Goal: Task Accomplishment & Management: Manage account settings

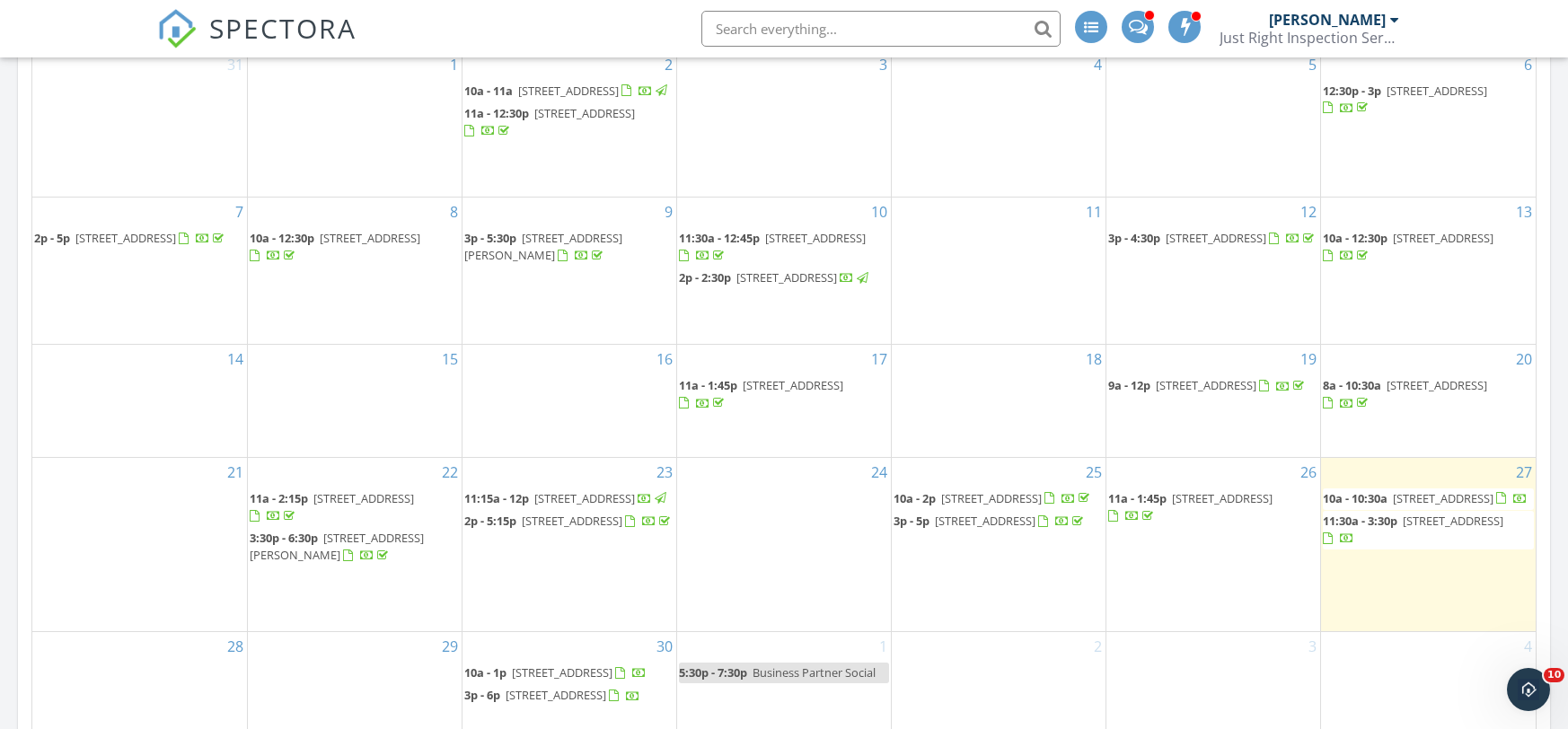
scroll to position [882, 0]
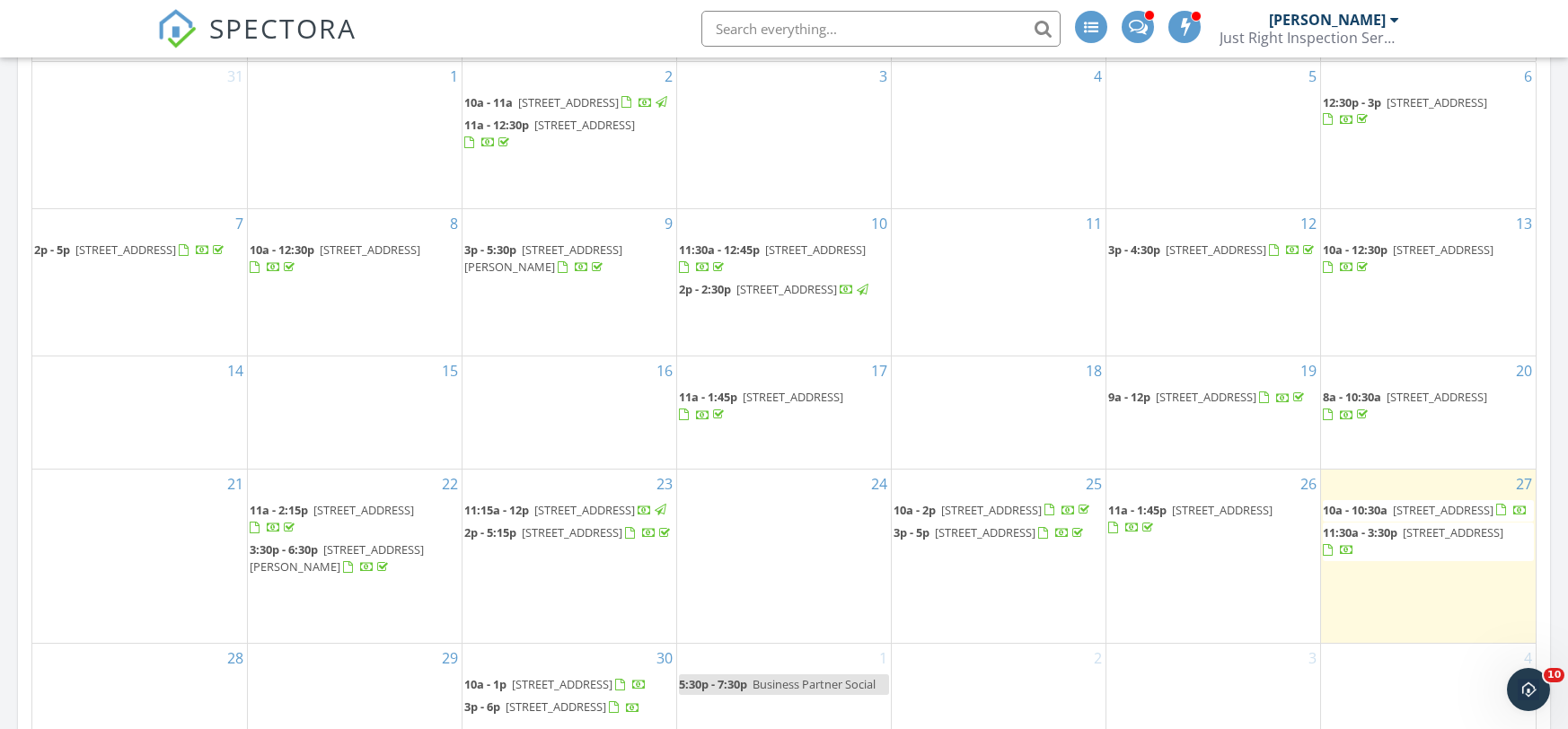
click at [1143, 33] on span at bounding box center [1138, 24] width 19 height 16
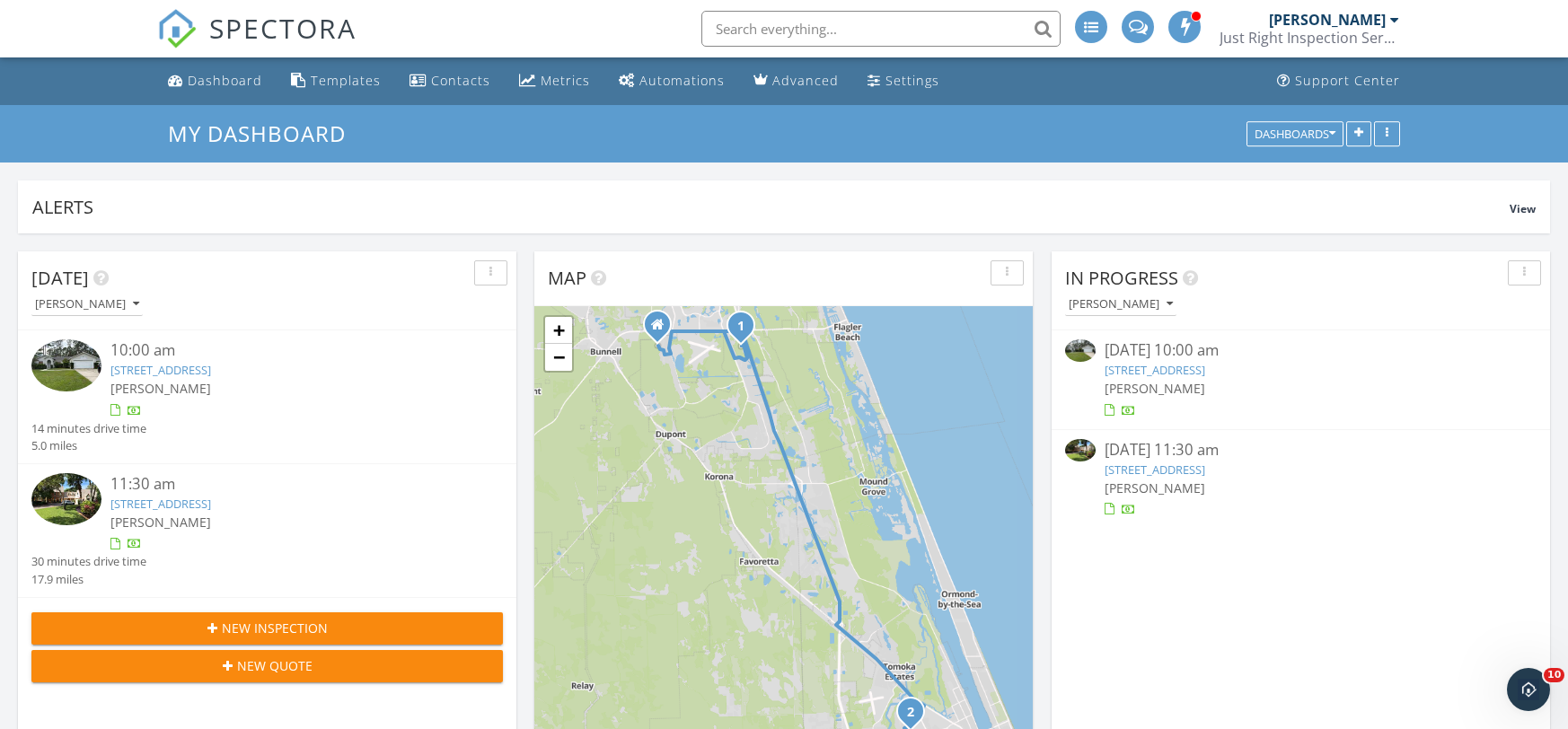
click at [1154, 372] on link "15 Ullanding Pl, Palm Coast, FL 32164" at bounding box center [1154, 370] width 100 height 16
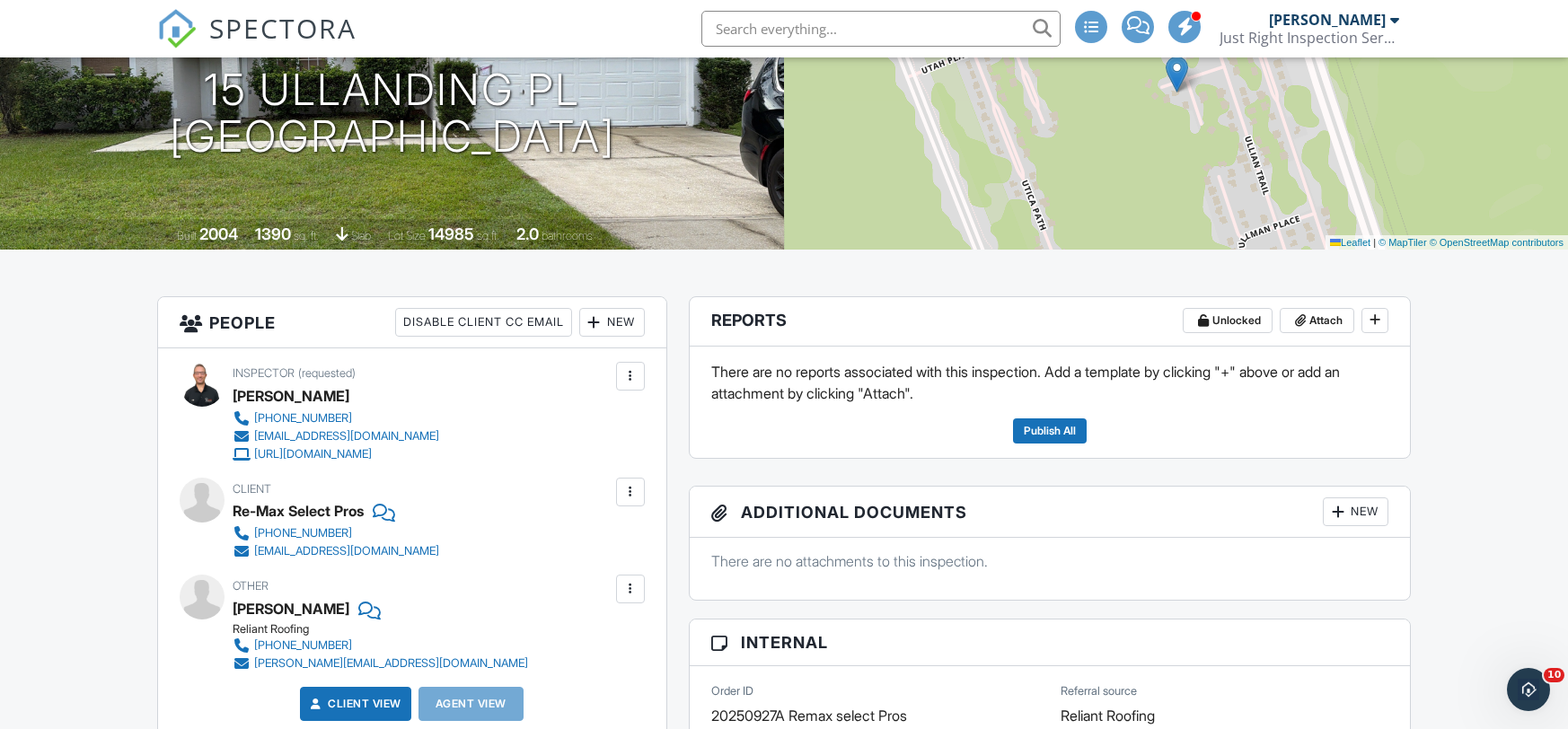
scroll to position [234, 0]
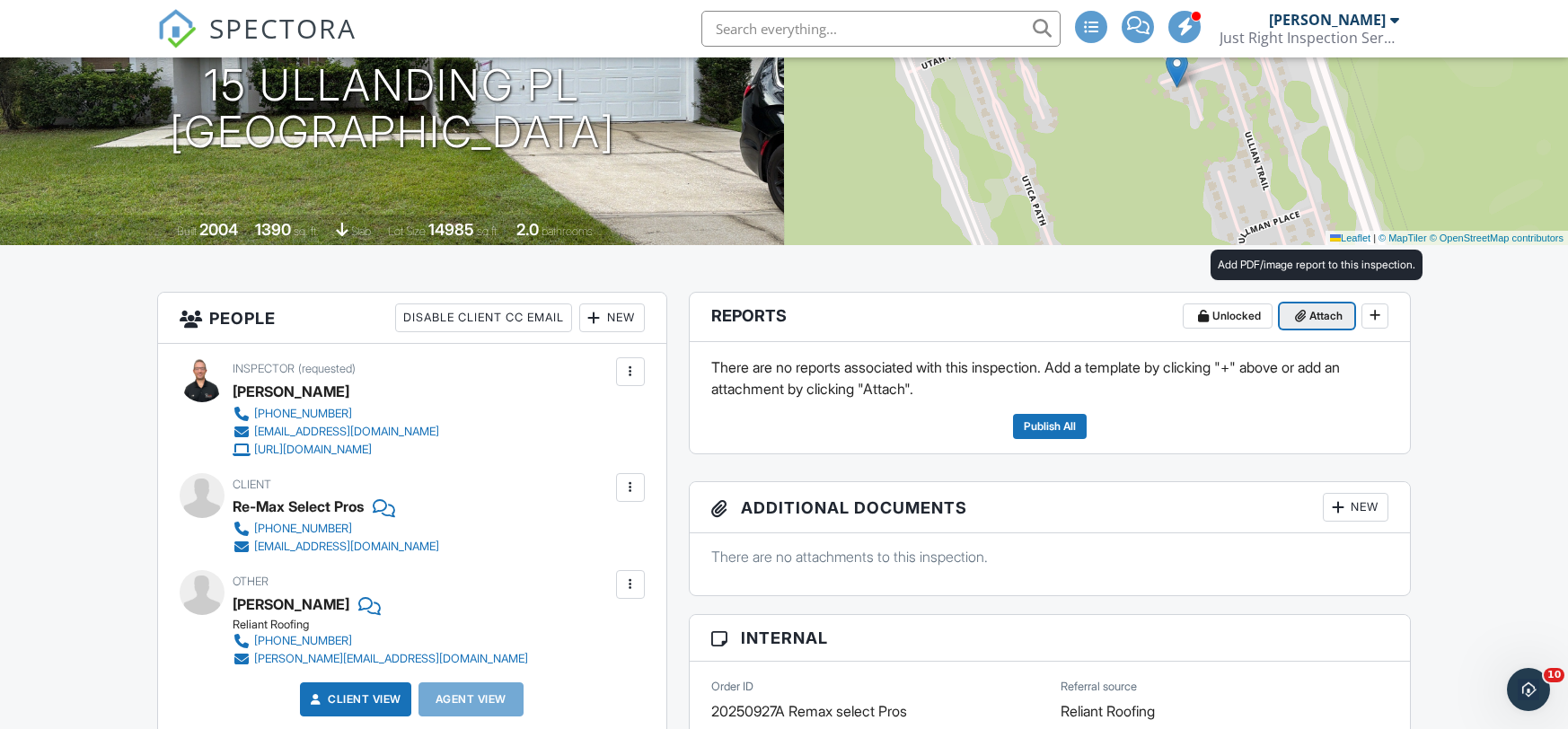
click at [1318, 321] on span "Attach" at bounding box center [1326, 315] width 33 height 18
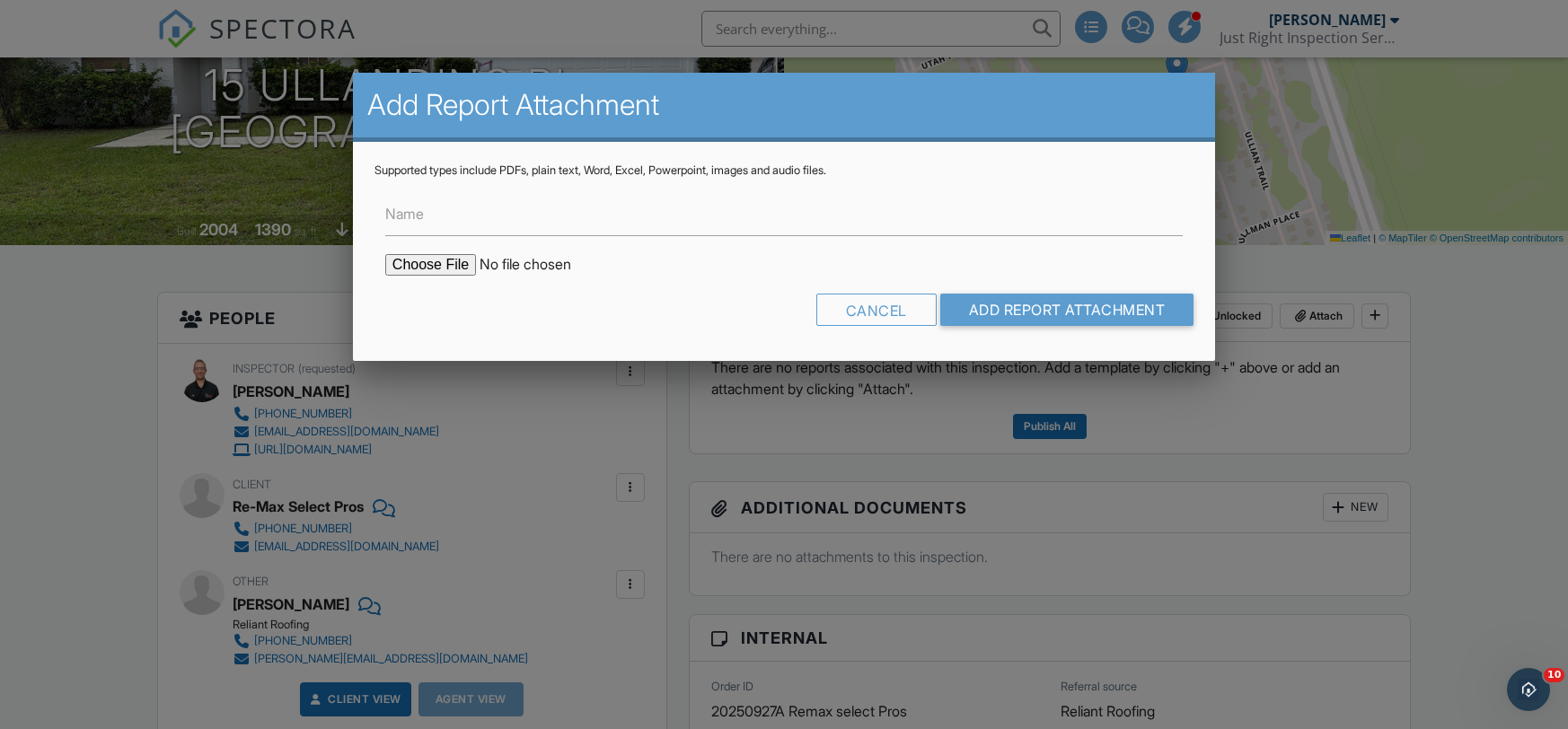
click at [422, 275] on input "file" at bounding box center [538, 265] width 305 height 22
type input "C:\fakepath\Wind Mit-Remax Select Pros-15 Ullanding Pl-2025-09-27.pdf"
click at [447, 219] on input "Name" at bounding box center [784, 213] width 798 height 44
click at [448, 219] on input "Name" at bounding box center [784, 213] width 798 height 44
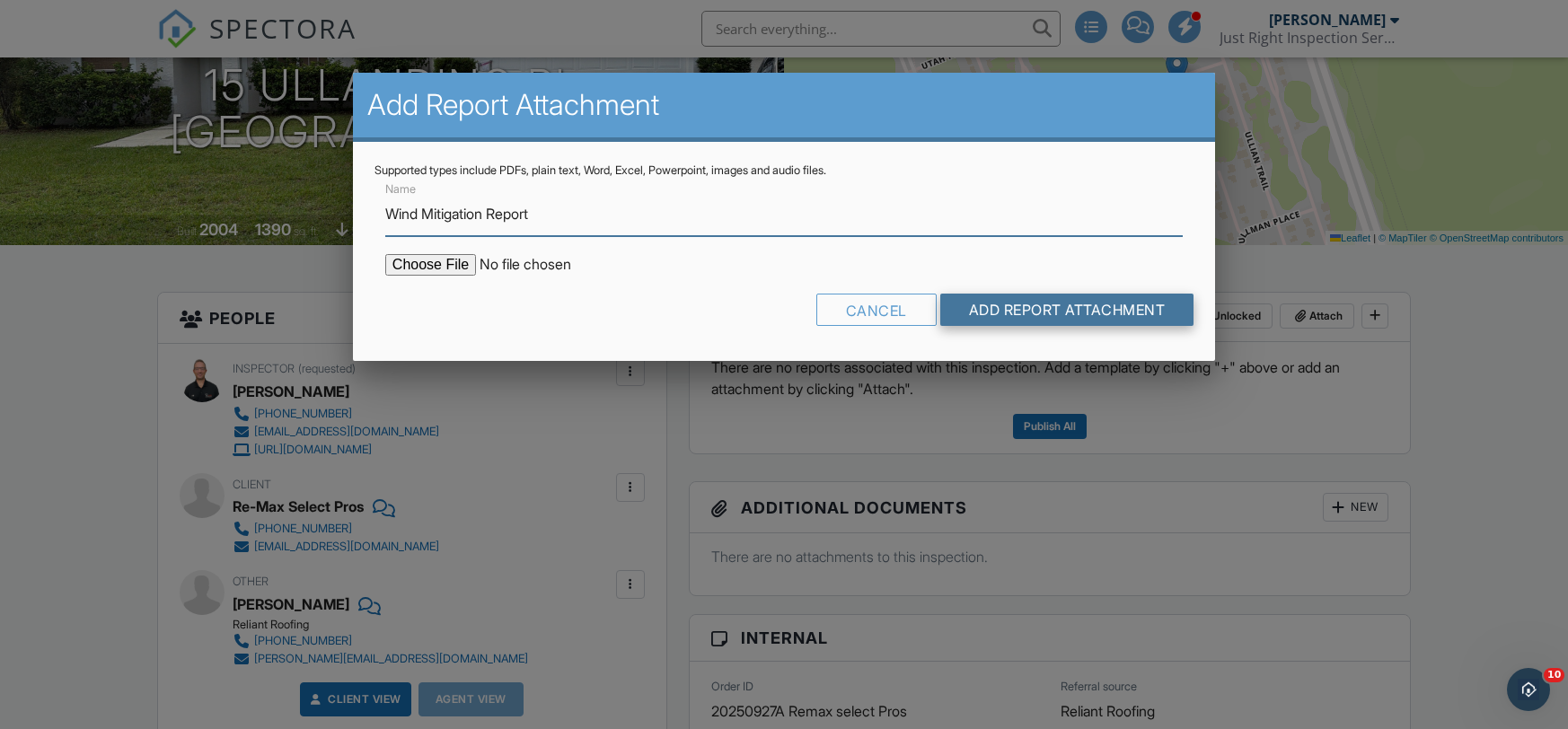
type input "Wind Mitigation Report"
click at [989, 320] on input "Add Report Attachment" at bounding box center [1068, 310] width 255 height 33
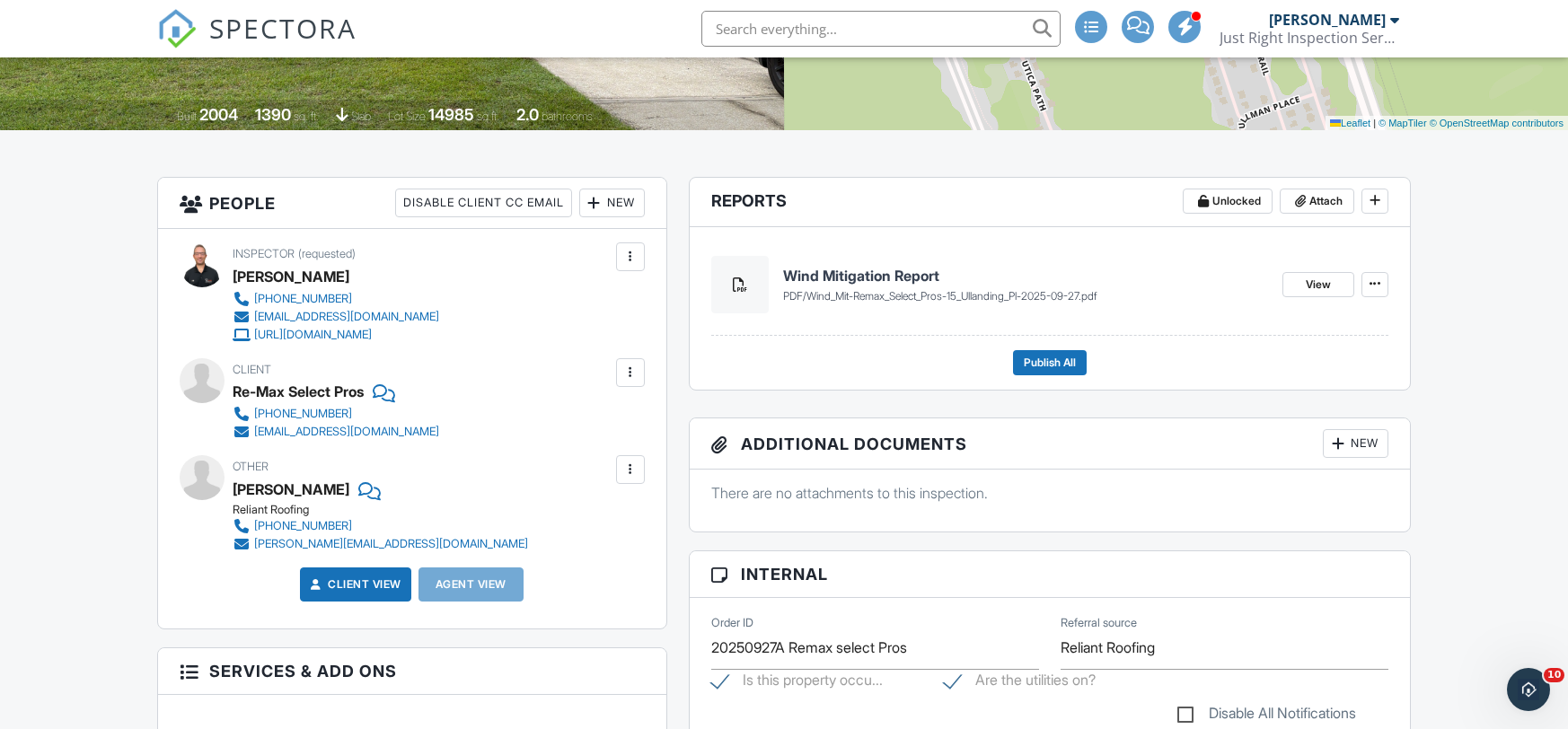
scroll to position [307, 0]
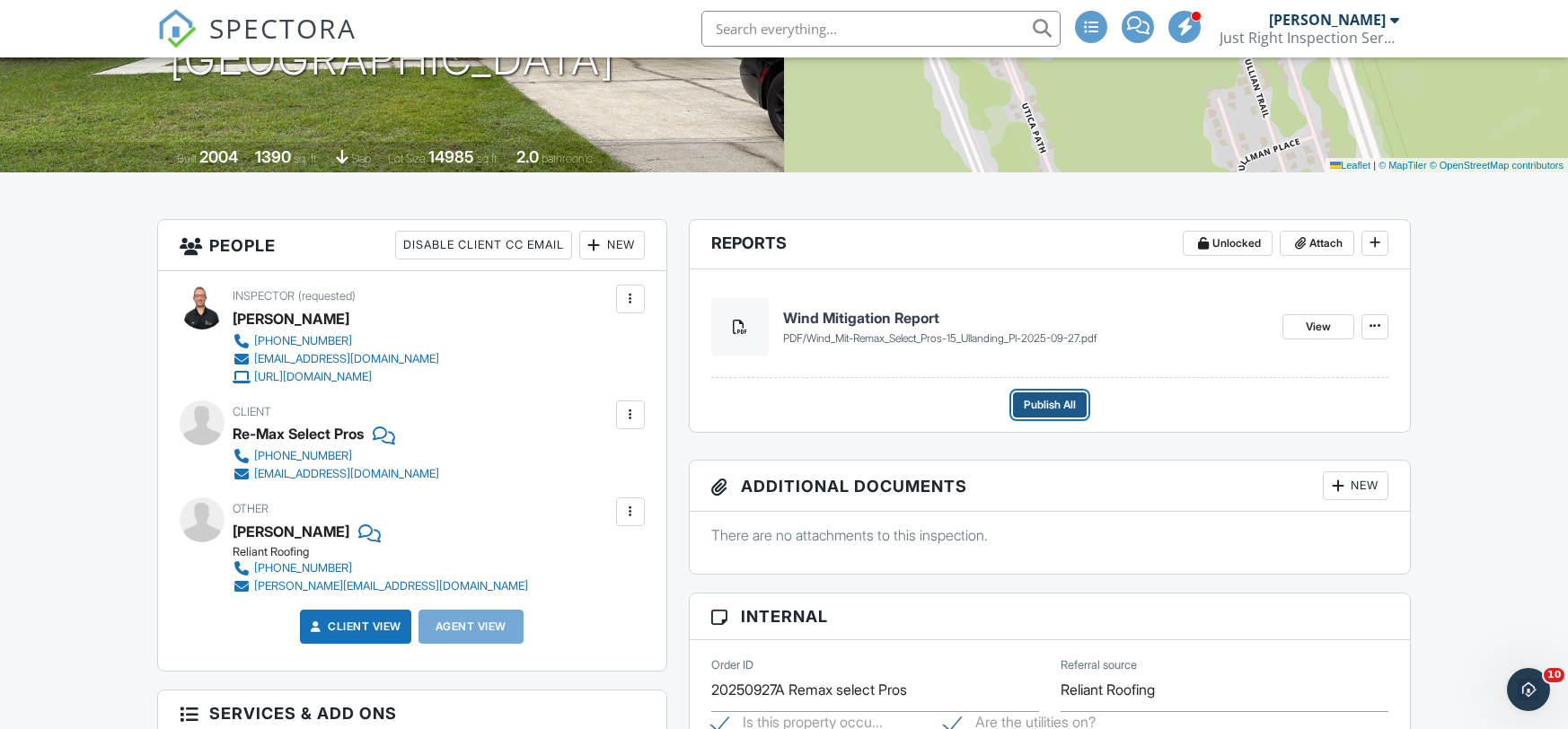
click at [1062, 403] on span "Publish All" at bounding box center [1050, 404] width 52 height 18
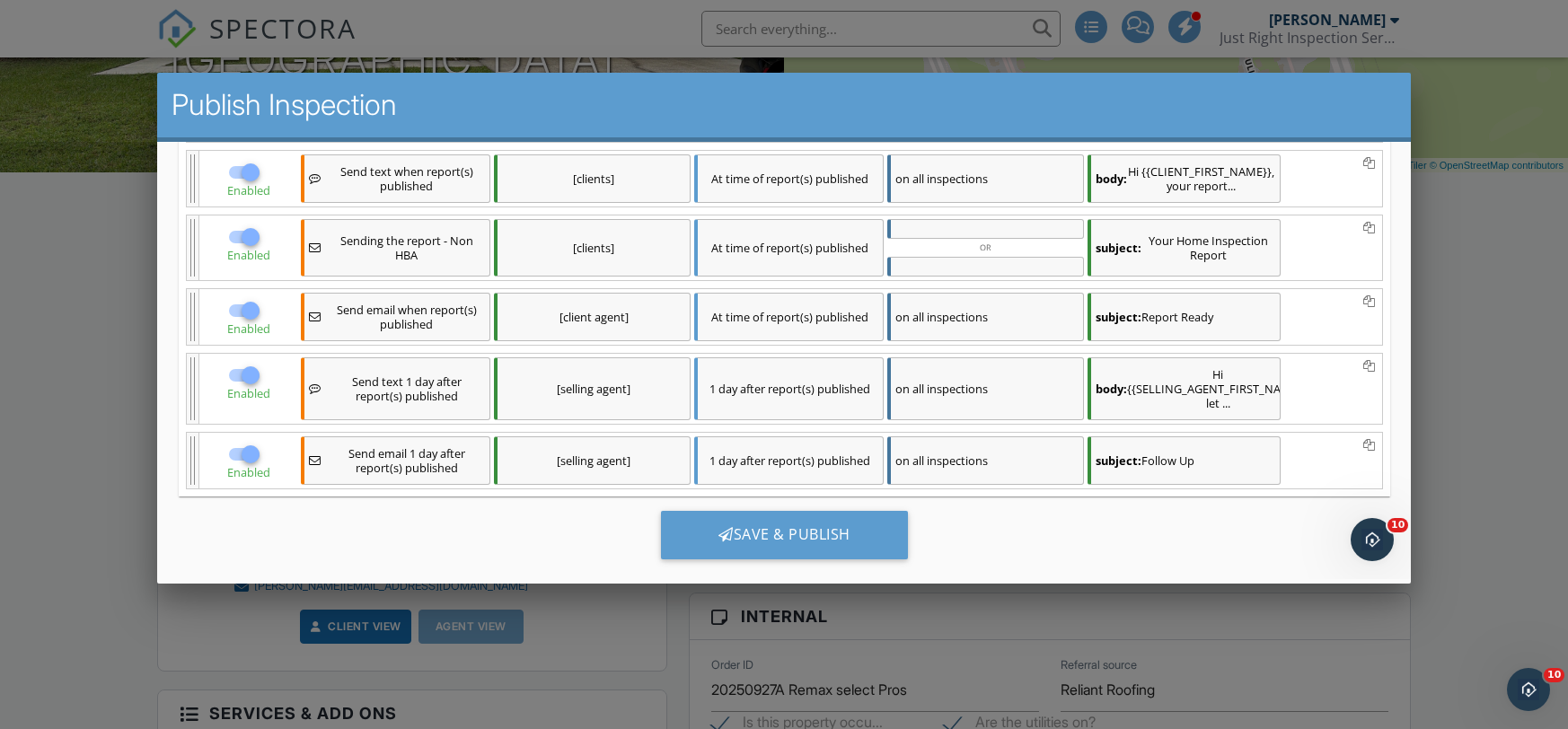
scroll to position [371, 0]
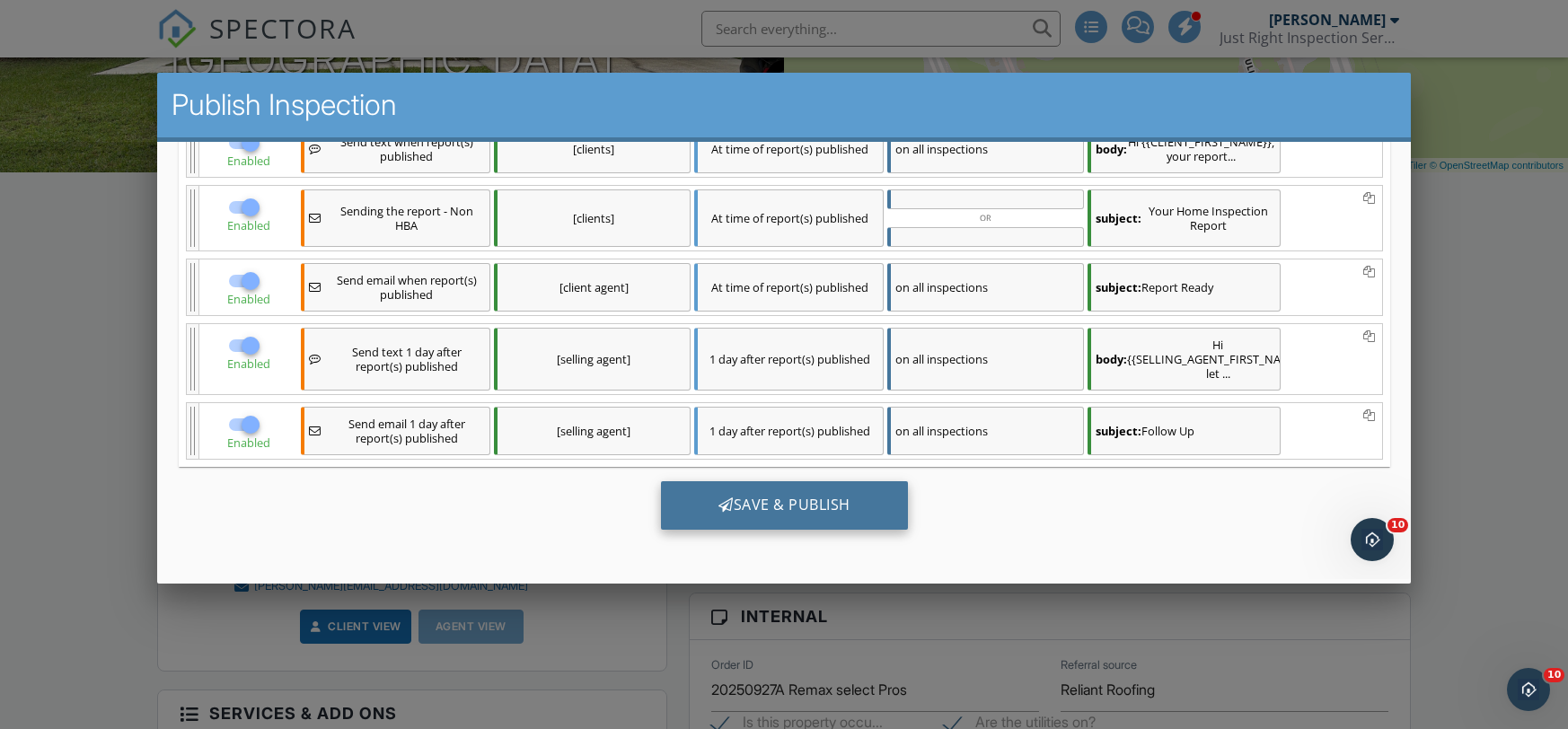
click at [790, 496] on div "Save & Publish" at bounding box center [784, 505] width 247 height 49
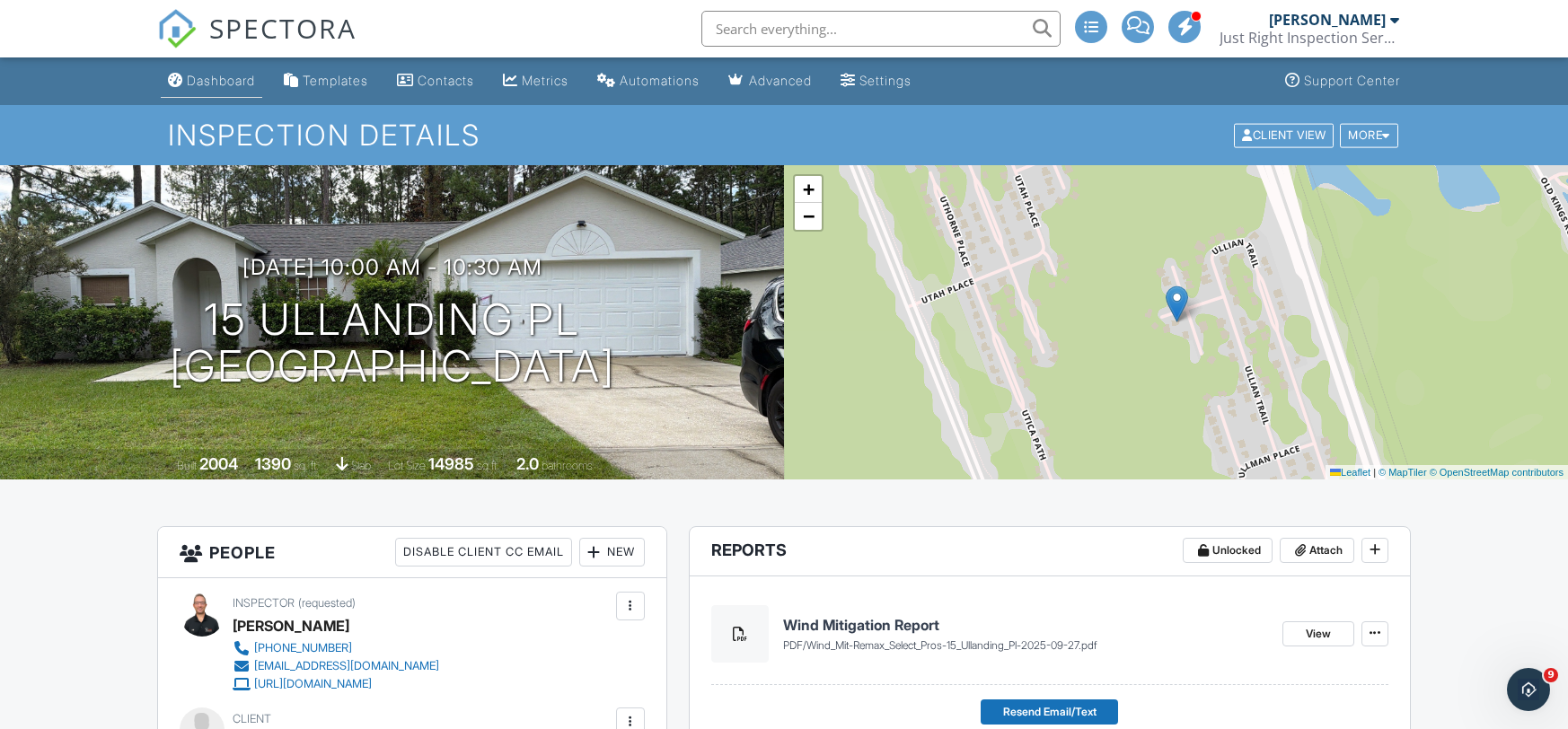
click at [217, 69] on link "Dashboard" at bounding box center [212, 80] width 101 height 33
